Goal: Task Accomplishment & Management: Manage account settings

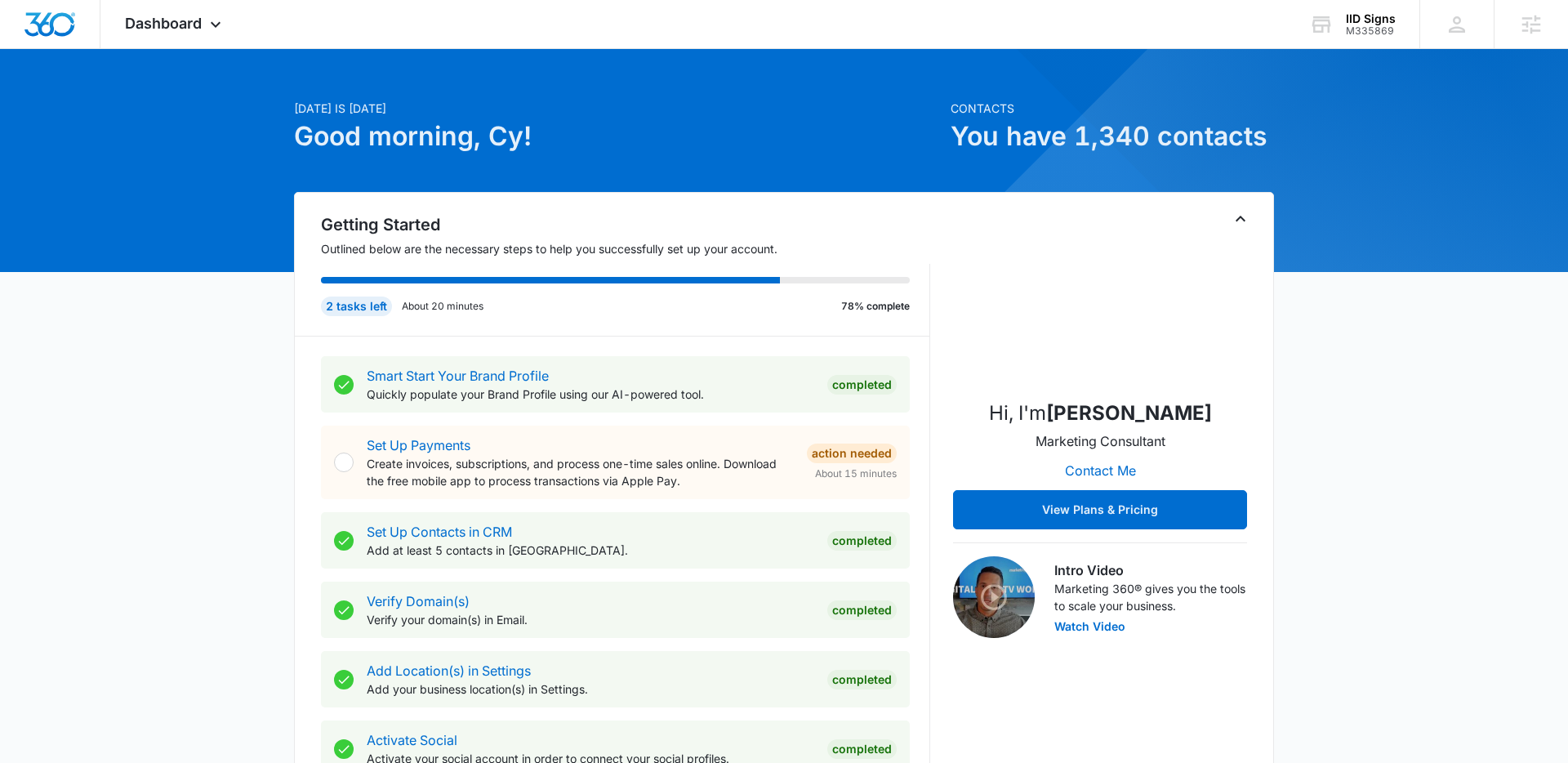
scroll to position [26, 0]
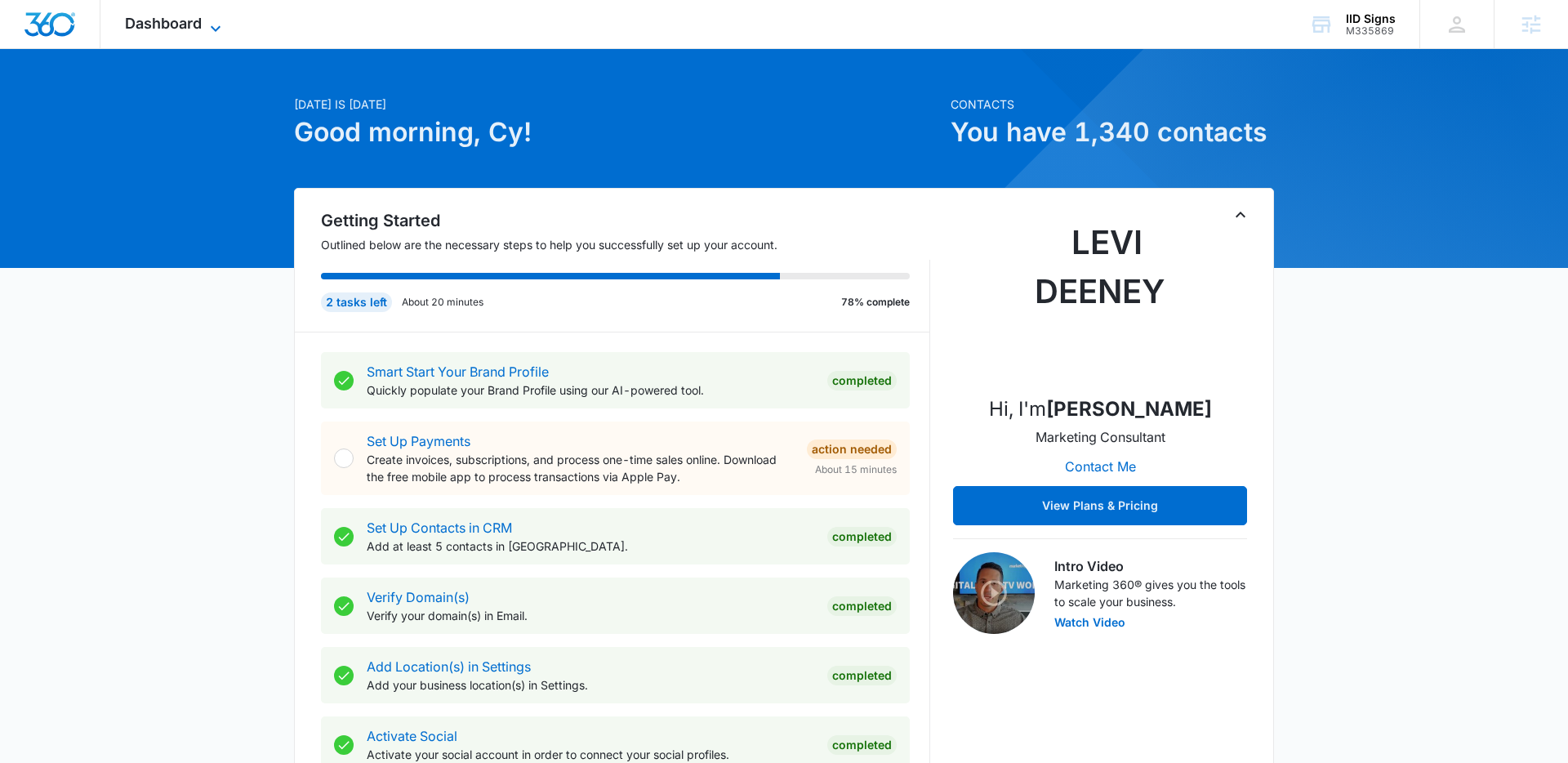
click at [175, 23] on span "Dashboard" at bounding box center [163, 23] width 77 height 17
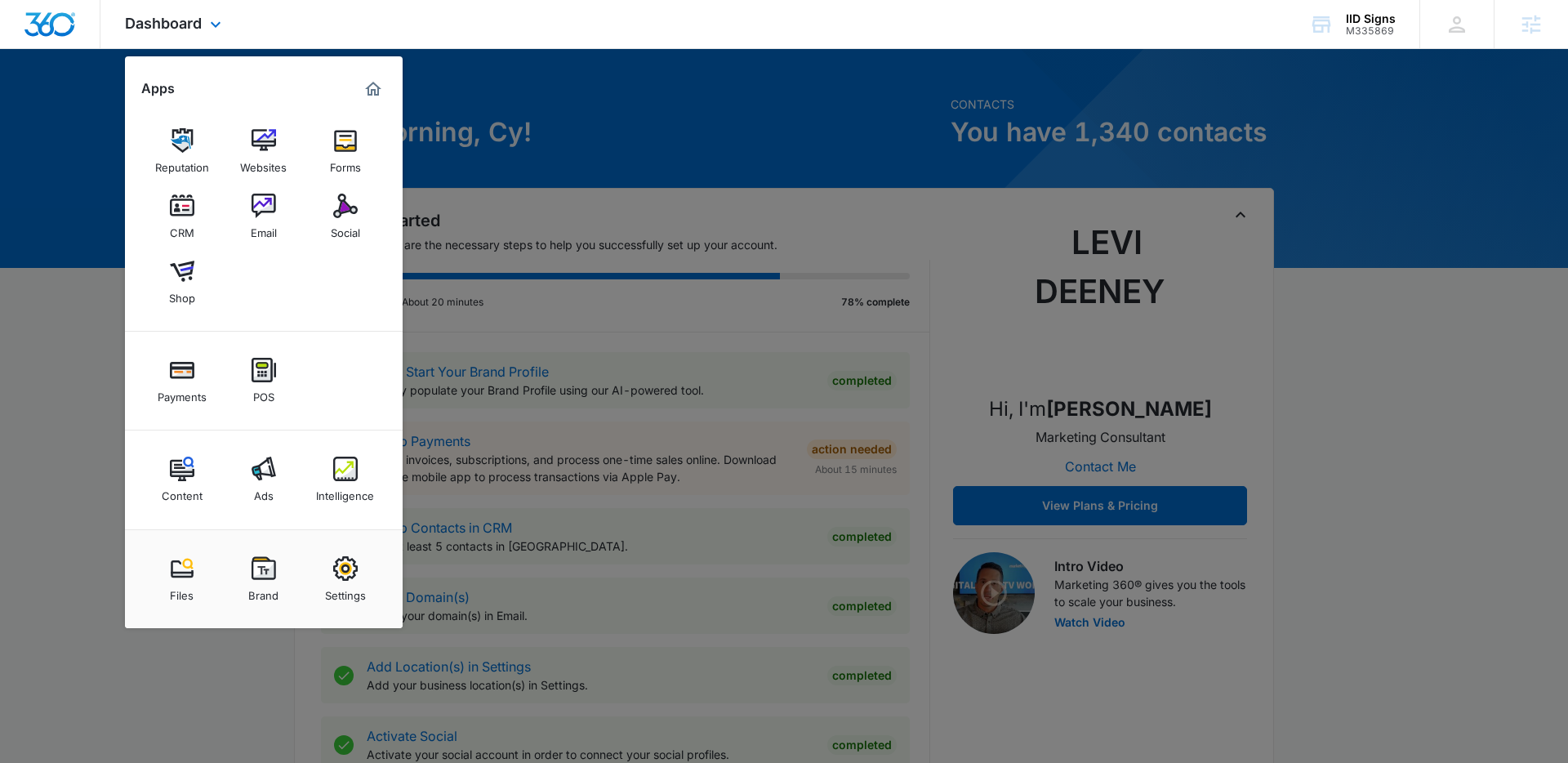
click at [302, 402] on div "Payments POS" at bounding box center [264, 381] width 277 height 99
click at [292, 275] on div "Reputation Websites Forms CRM Email Social Shop" at bounding box center [264, 217] width 277 height 230
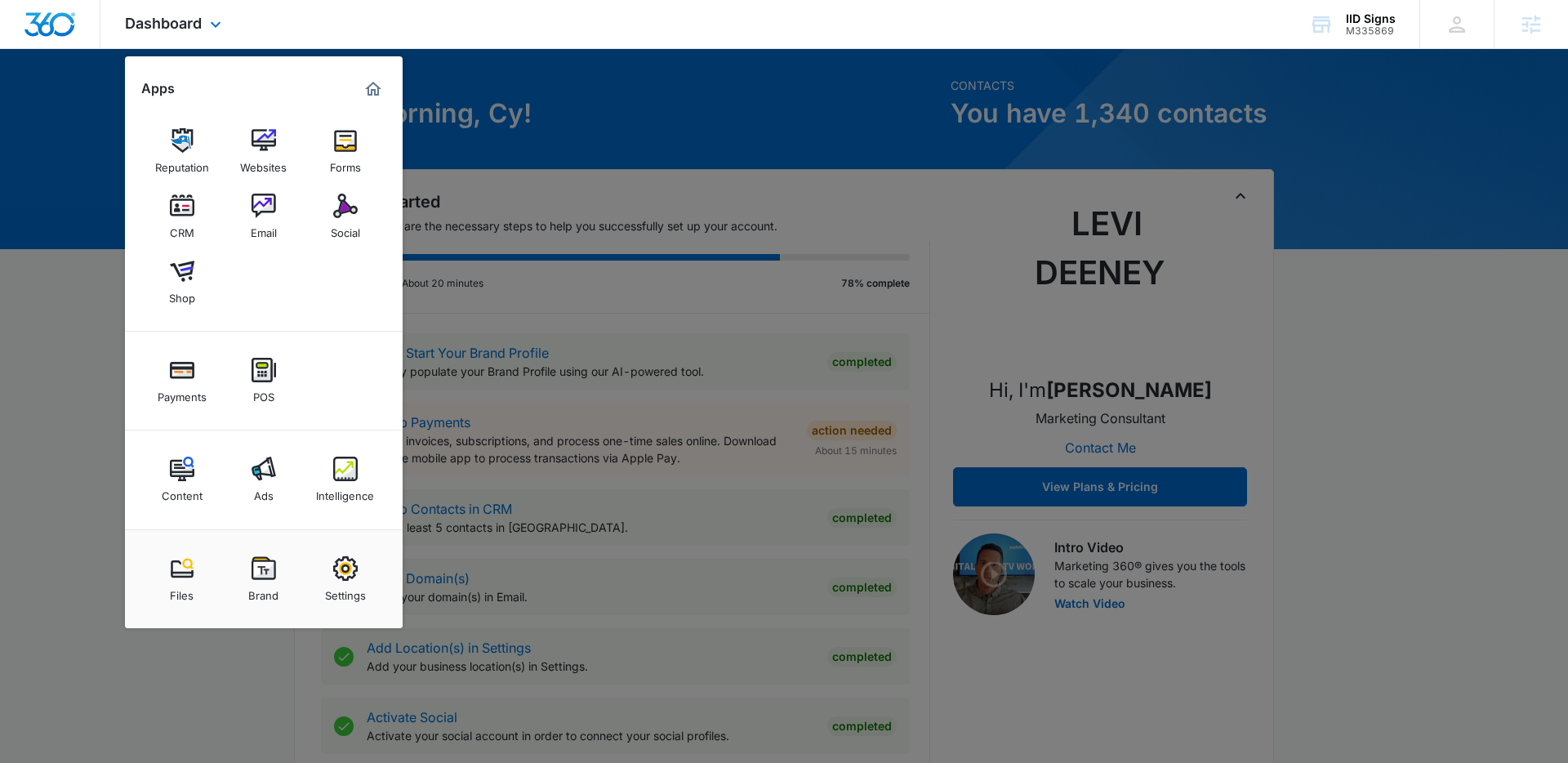
scroll to position [0, 0]
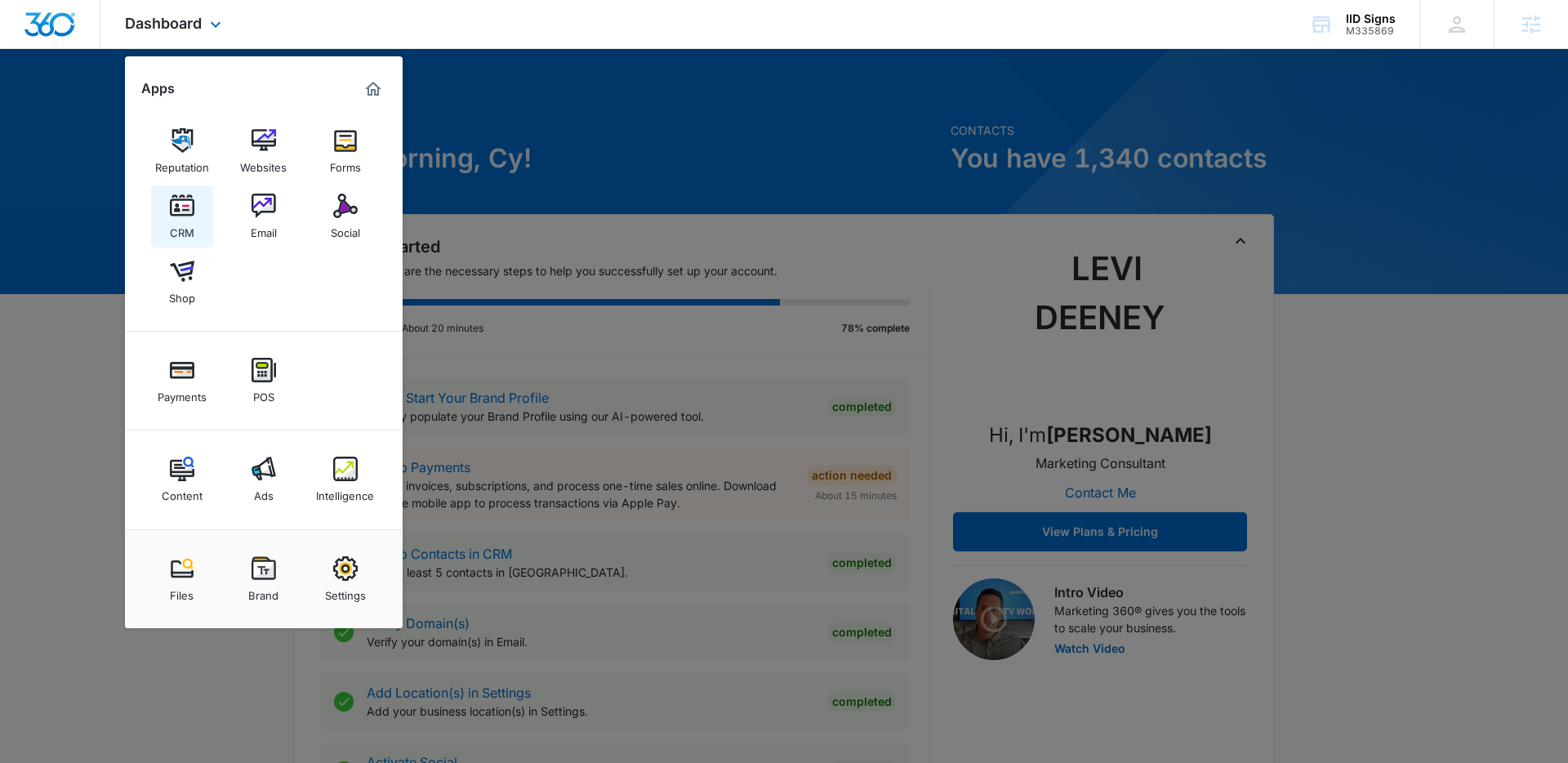
click at [183, 215] on img at bounding box center [182, 205] width 25 height 25
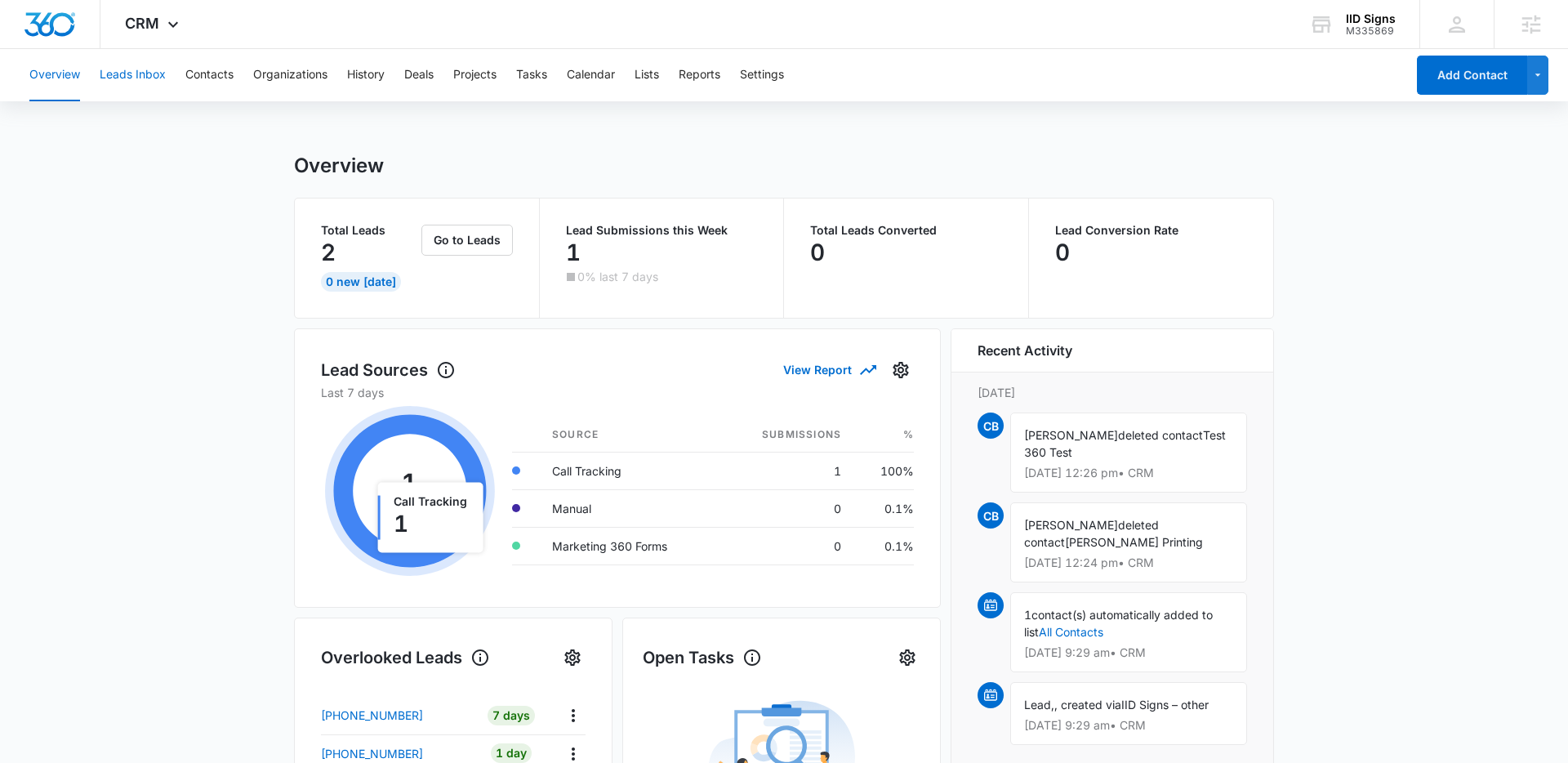
click at [140, 81] on button "Leads Inbox" at bounding box center [132, 75] width 67 height 52
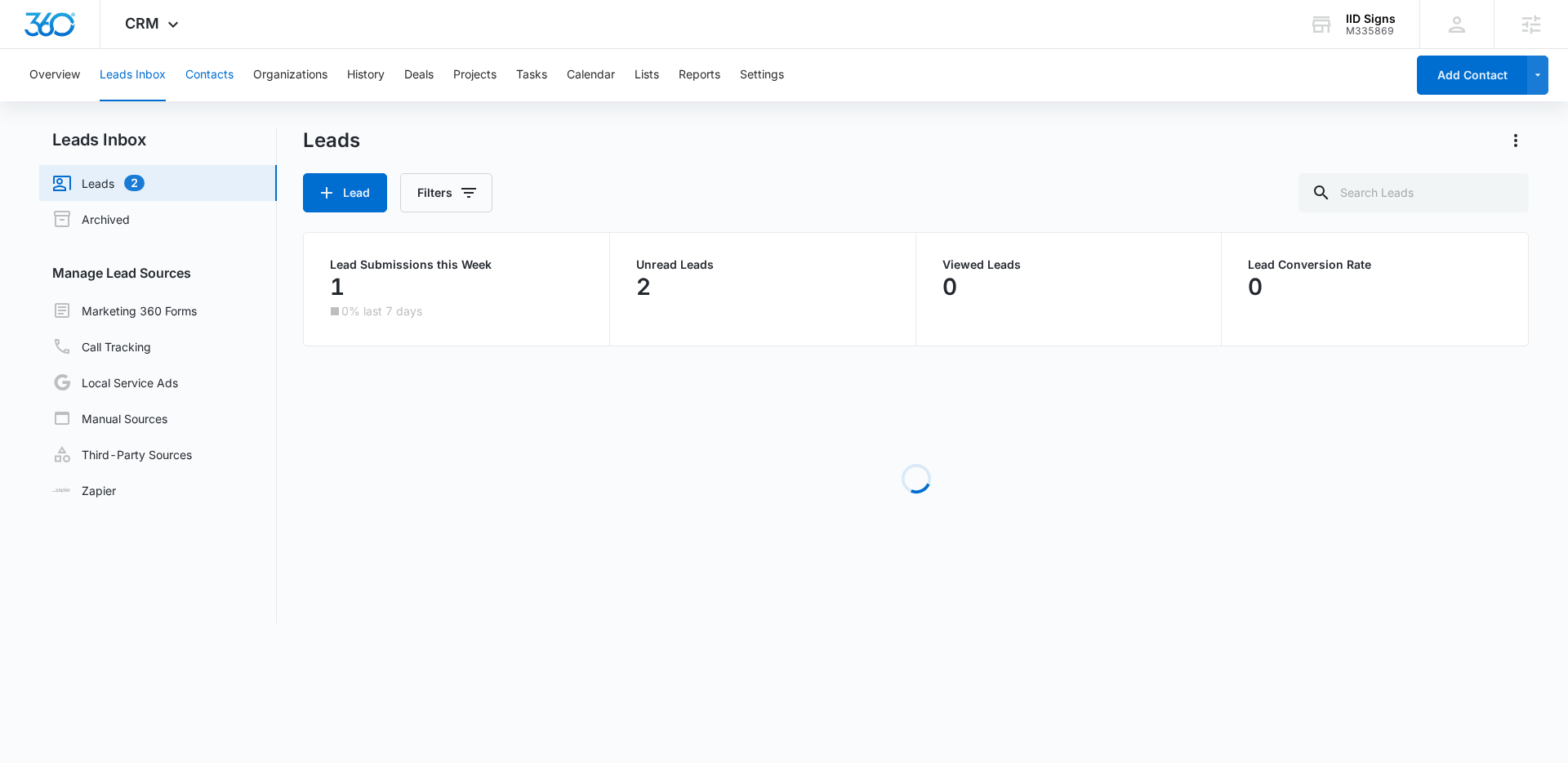
click at [196, 81] on button "Contacts" at bounding box center [209, 75] width 48 height 52
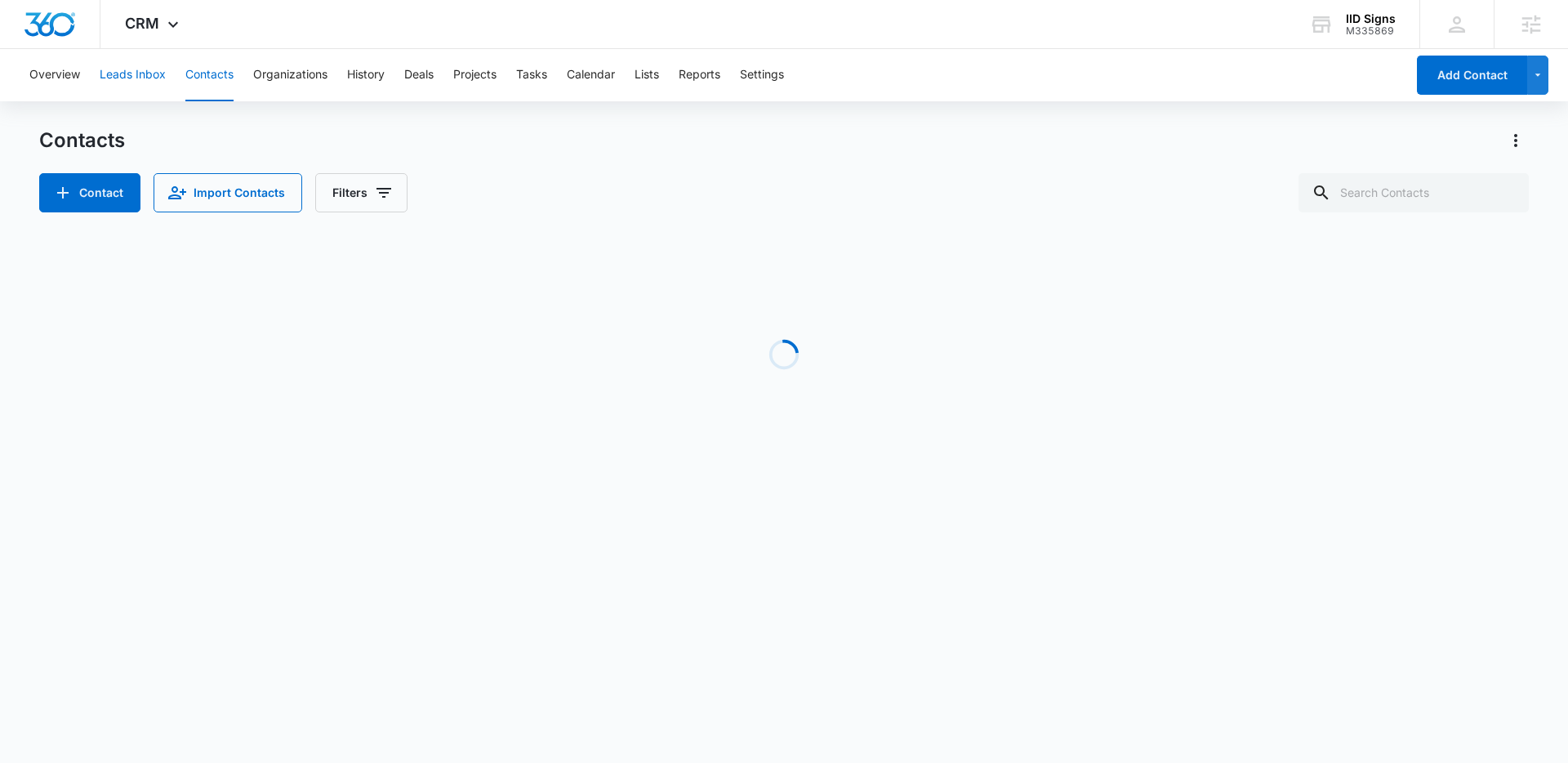
click at [121, 83] on button "Leads Inbox" at bounding box center [132, 75] width 67 height 52
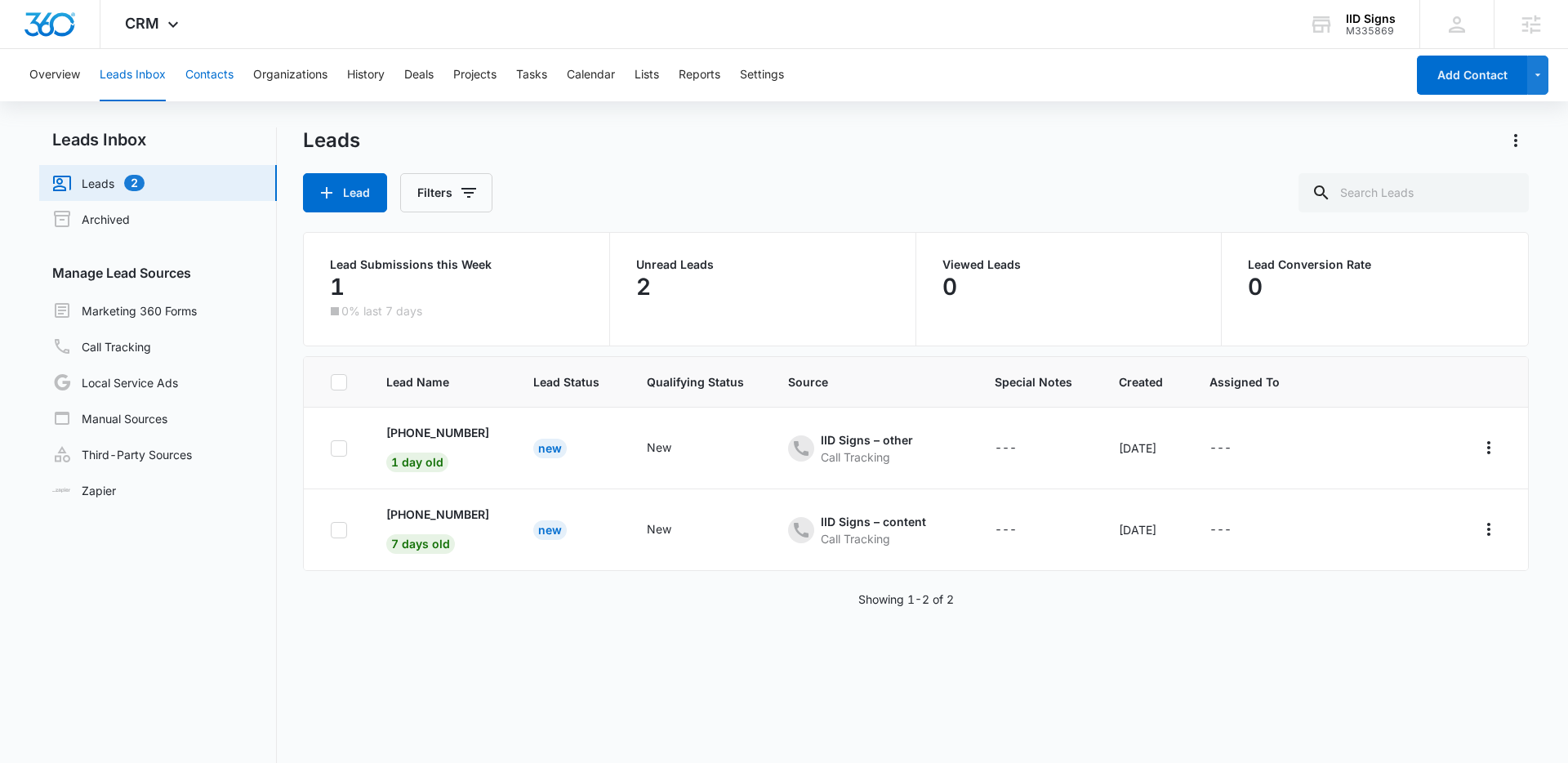
click at [189, 83] on button "Contacts" at bounding box center [209, 75] width 48 height 52
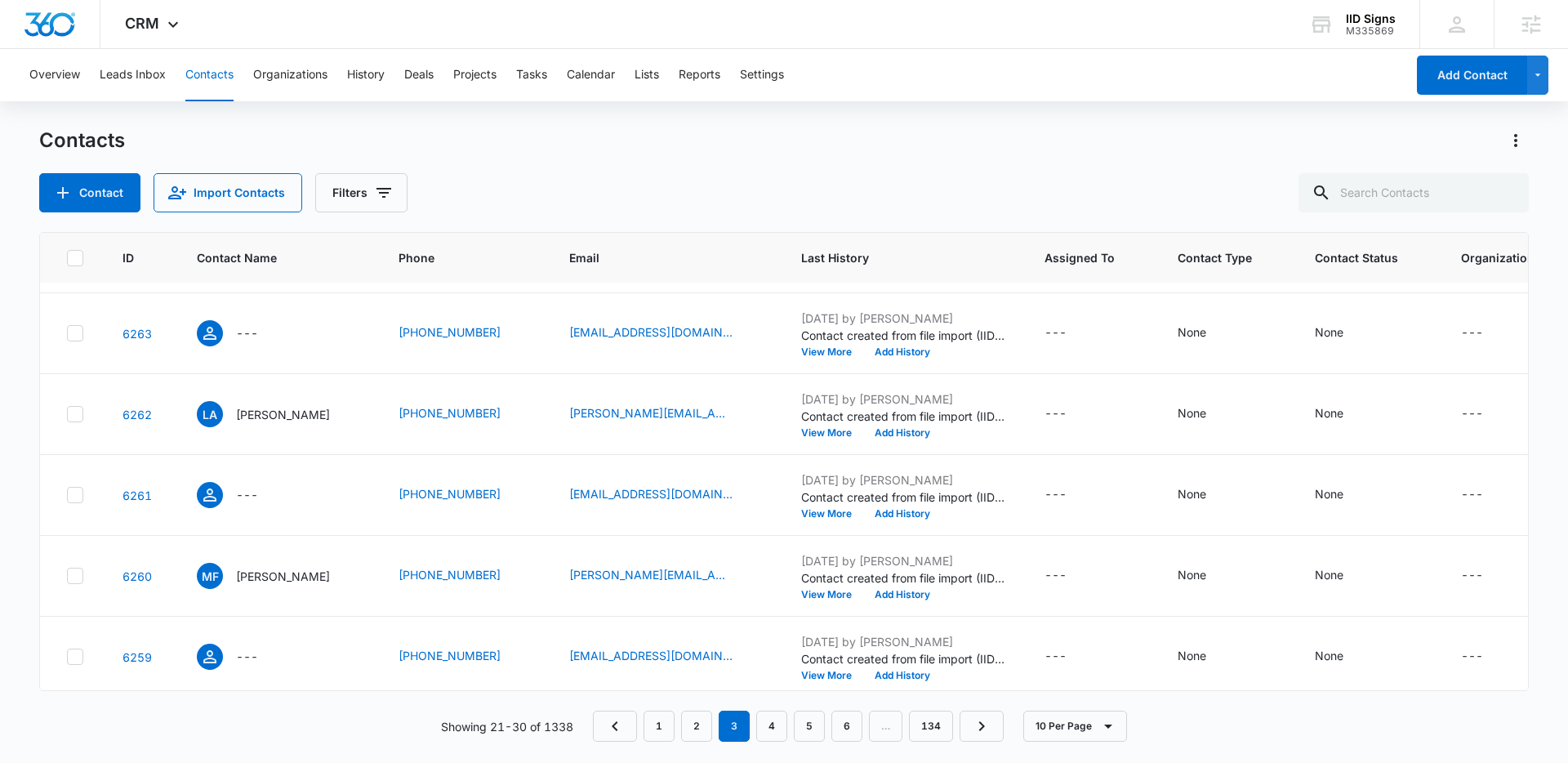
scroll to position [434, 0]
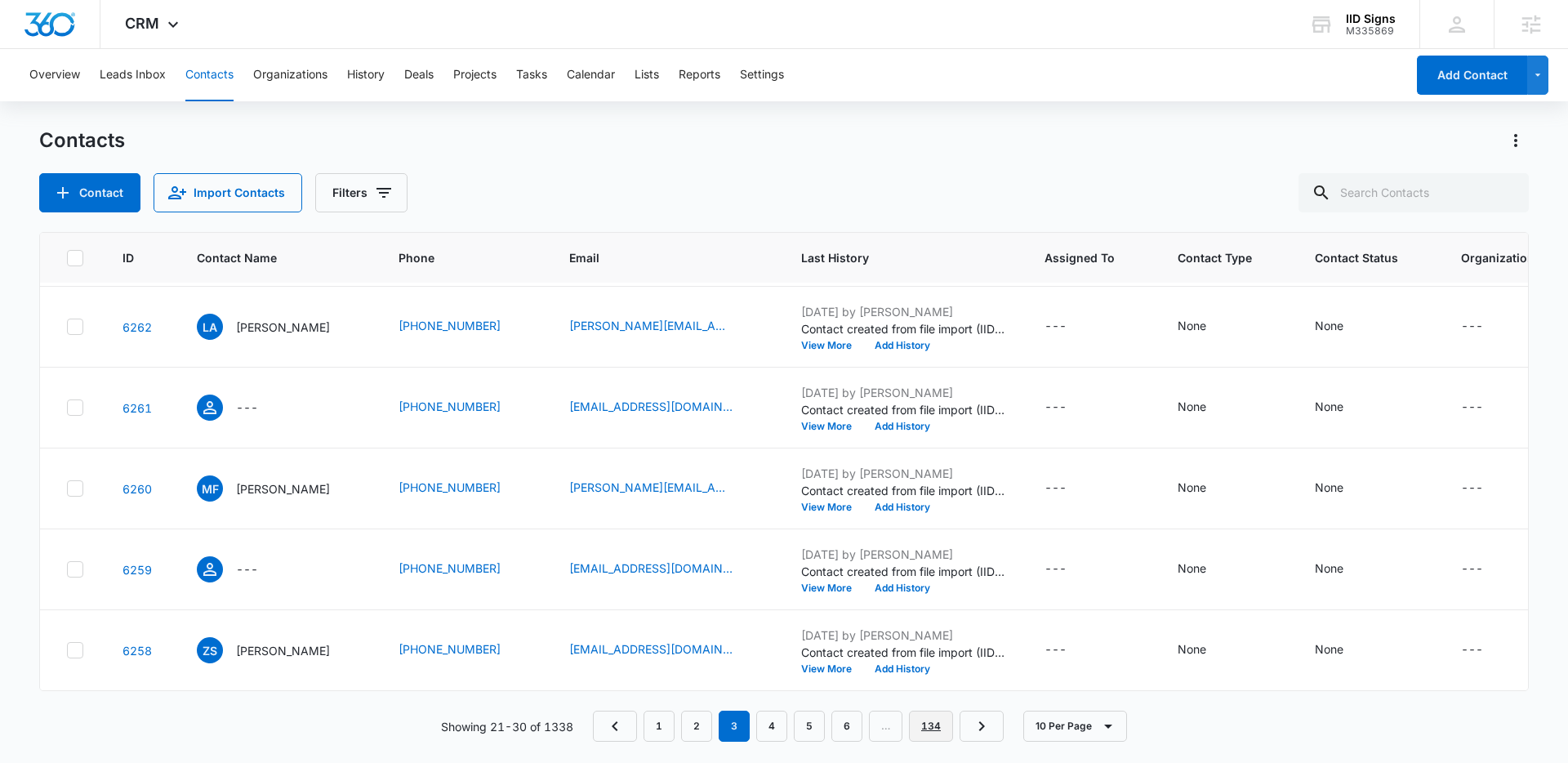
click at [933, 731] on link "134" at bounding box center [930, 726] width 44 height 31
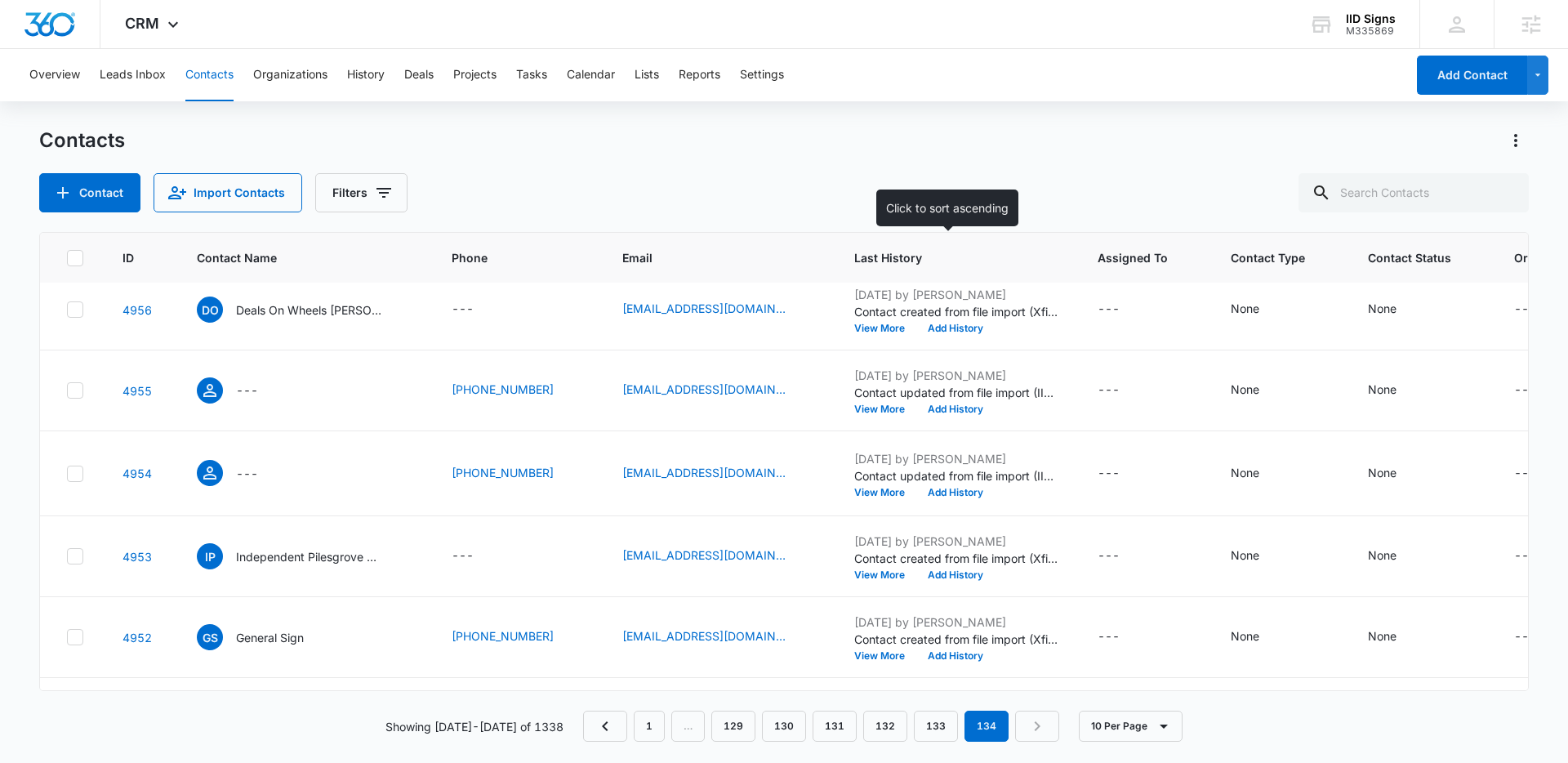
scroll to position [0, 0]
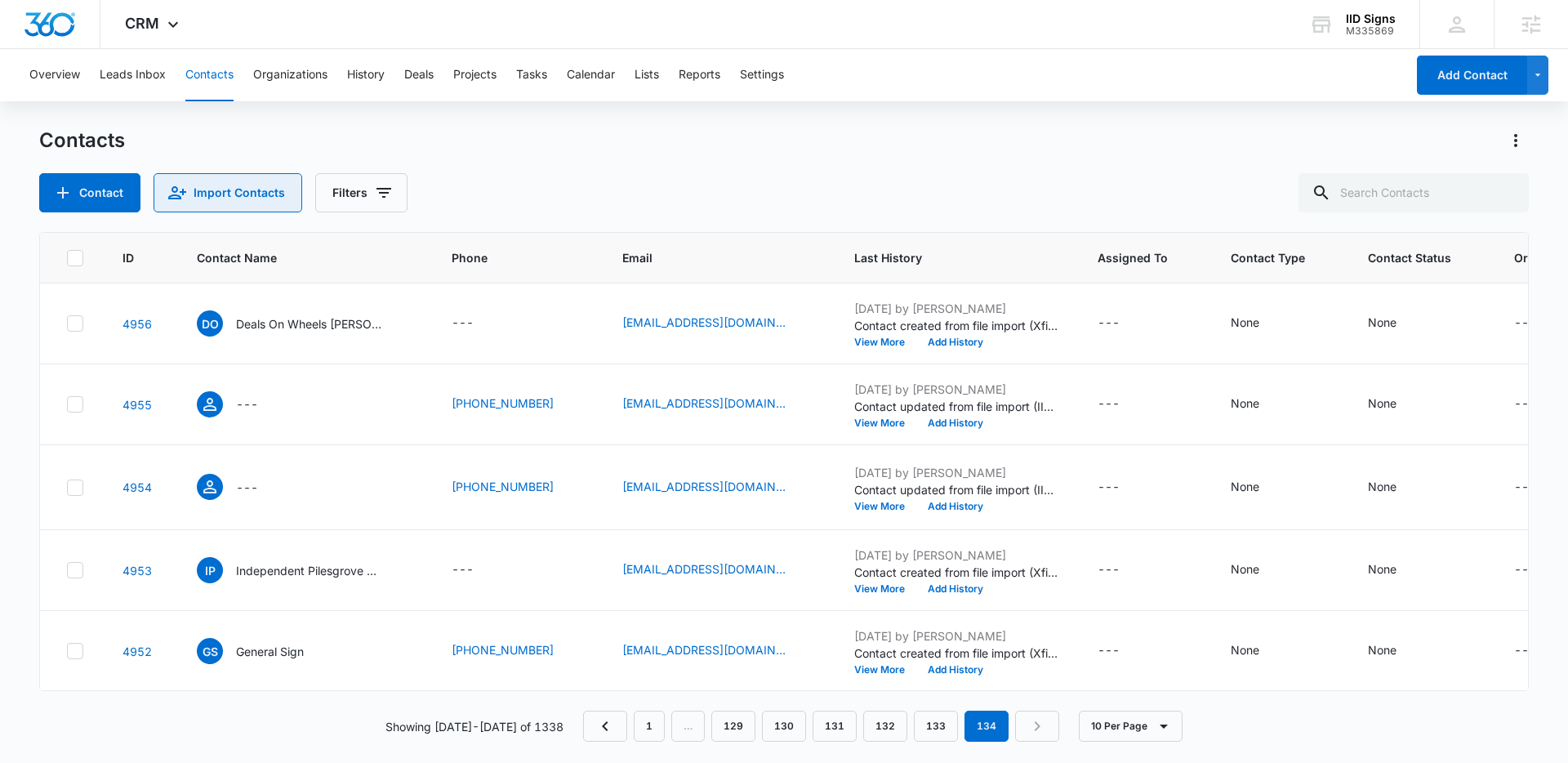
click at [277, 187] on button "Import Contacts" at bounding box center [227, 193] width 149 height 39
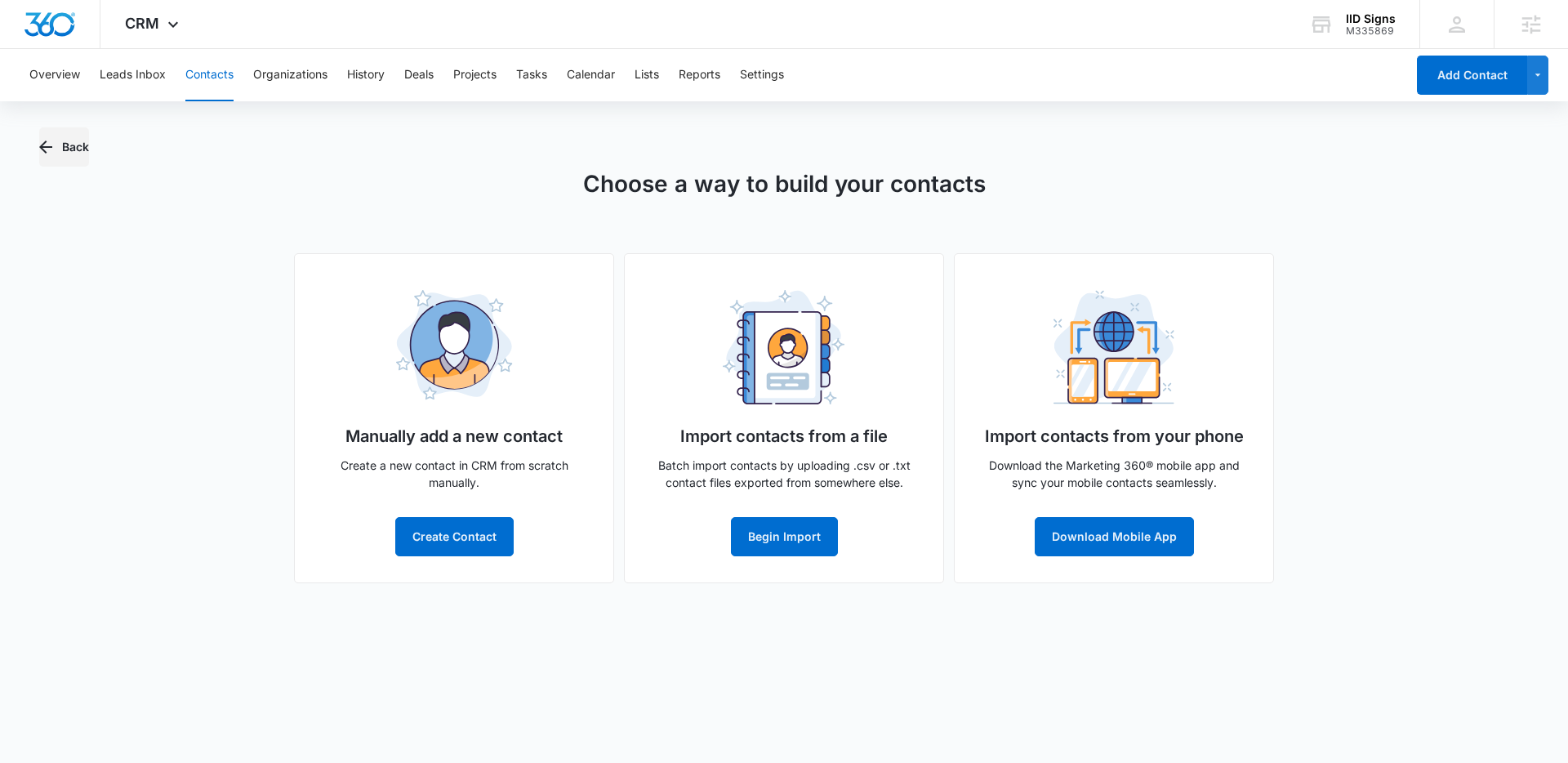
click at [58, 151] on button "Back" at bounding box center [64, 147] width 50 height 39
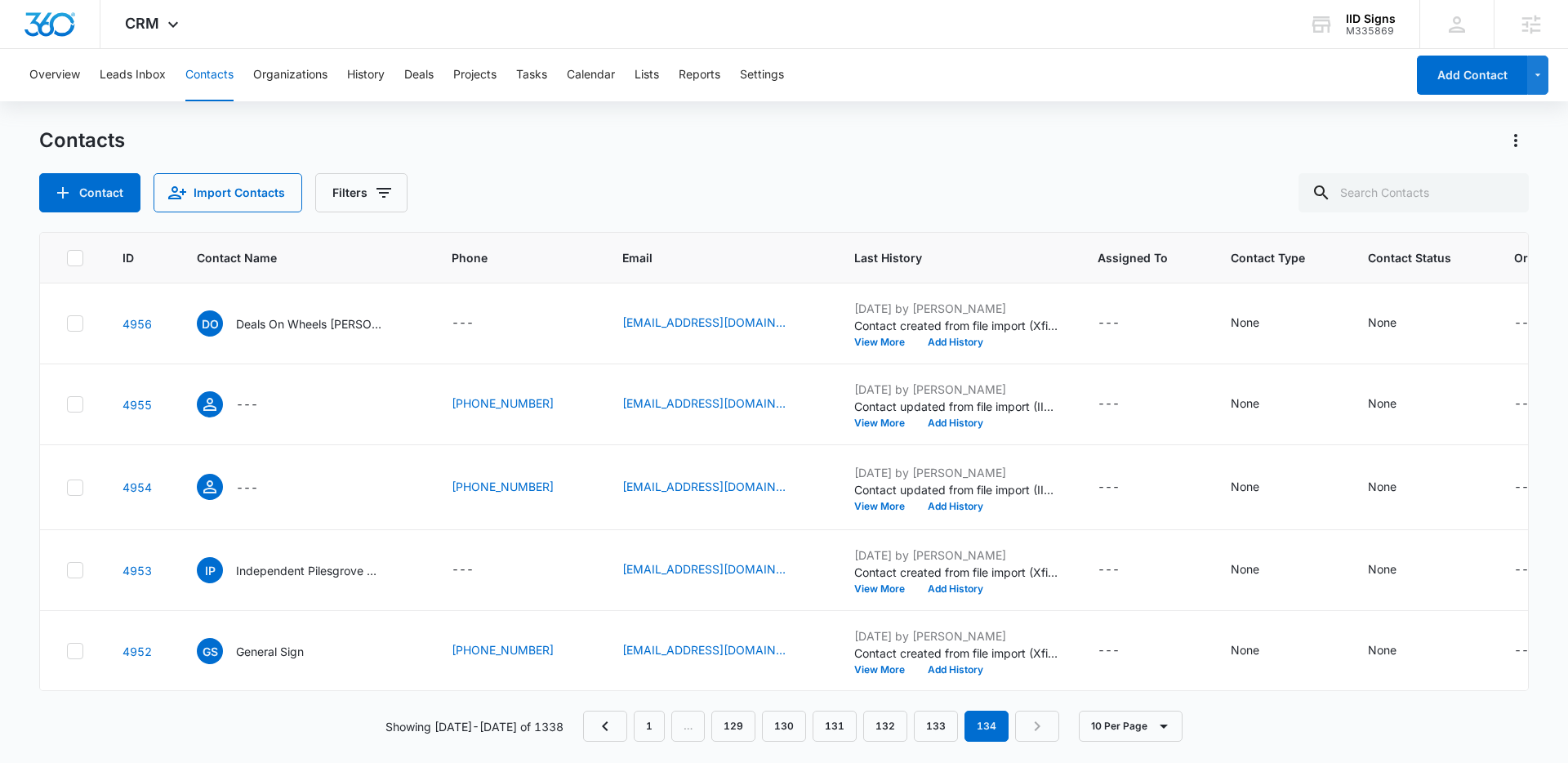
click at [1530, 135] on main "Contacts Contact Import Contacts Filters ID Contact Name Phone Email Last Histo…" at bounding box center [784, 444] width 1568 height 634
click at [1509, 135] on icon "Actions" at bounding box center [1515, 140] width 19 height 19
click at [1456, 237] on div "Export All Contacts" at bounding box center [1435, 235] width 108 height 12
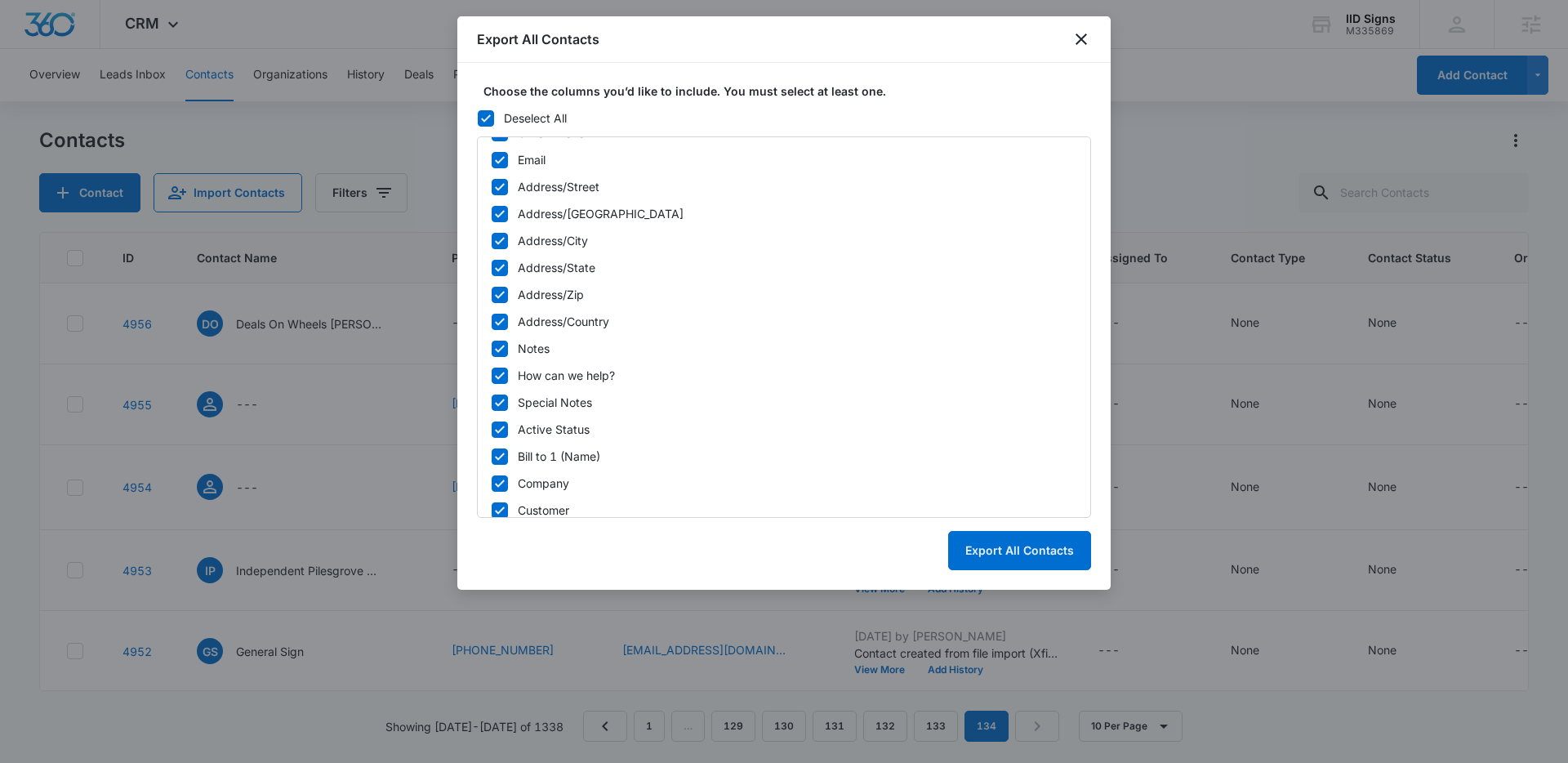
scroll to position [682, 0]
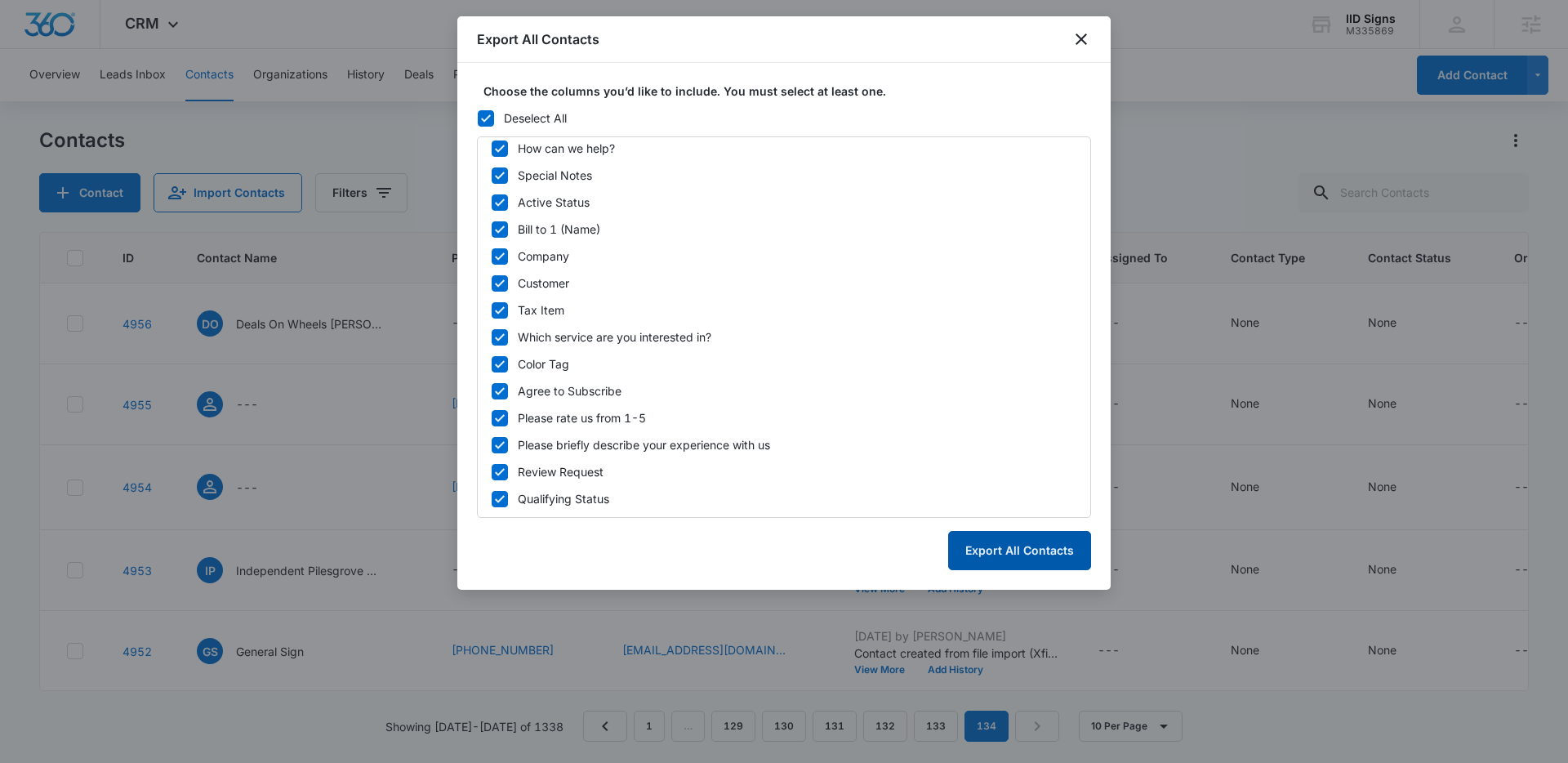
click at [1016, 559] on button "Export All Contacts" at bounding box center [1019, 550] width 143 height 39
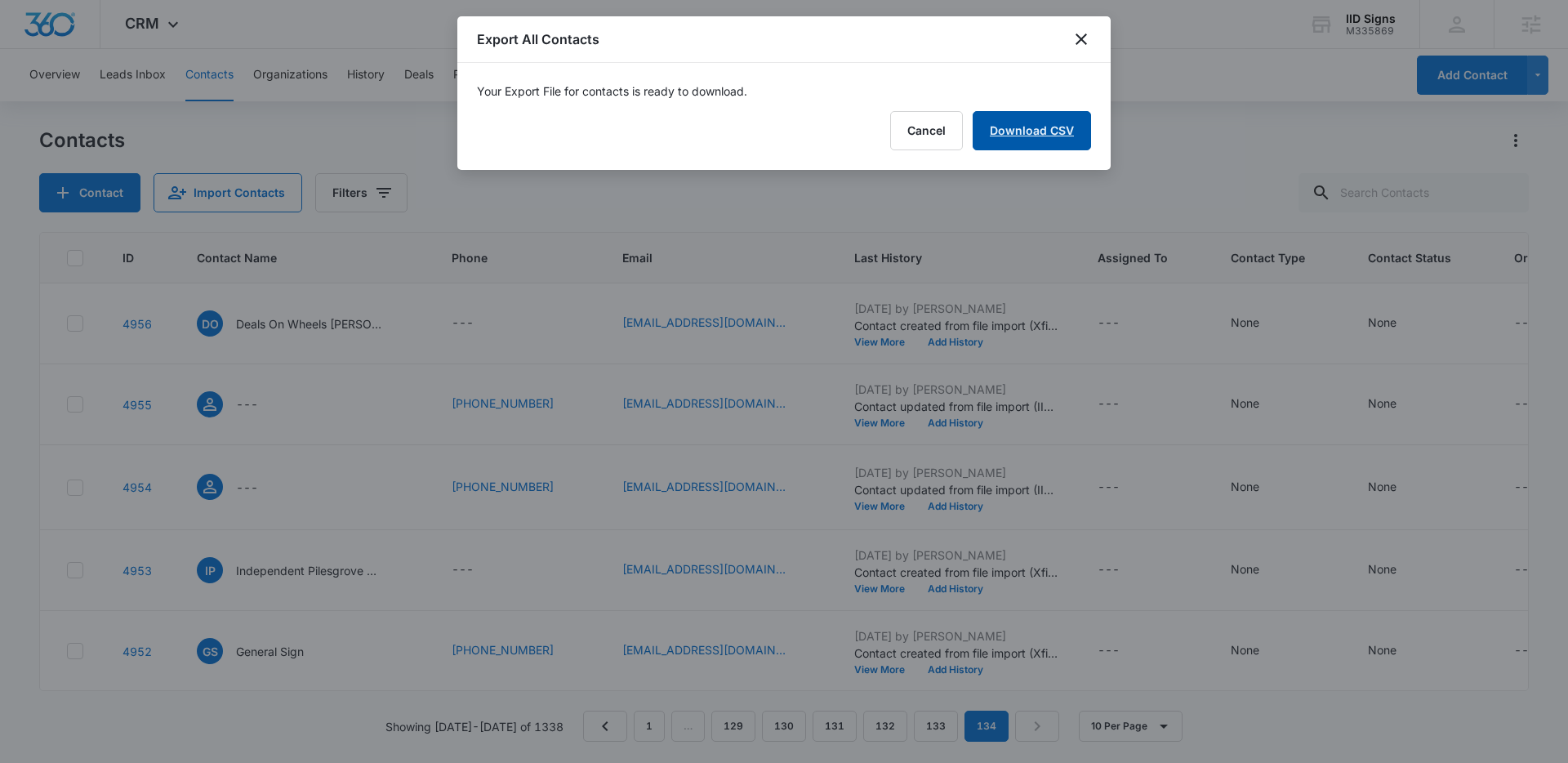
click at [1047, 128] on link "Download CSV" at bounding box center [1032, 131] width 119 height 39
click at [1082, 39] on icon "close" at bounding box center [1081, 38] width 19 height 19
click at [1082, 39] on div "Export All Contacts" at bounding box center [784, 39] width 653 height 47
